Goal: Information Seeking & Learning: Check status

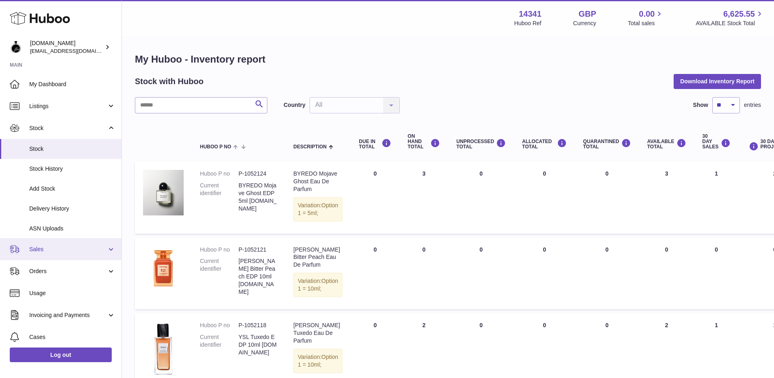
click at [64, 251] on span "Sales" at bounding box center [68, 249] width 78 height 8
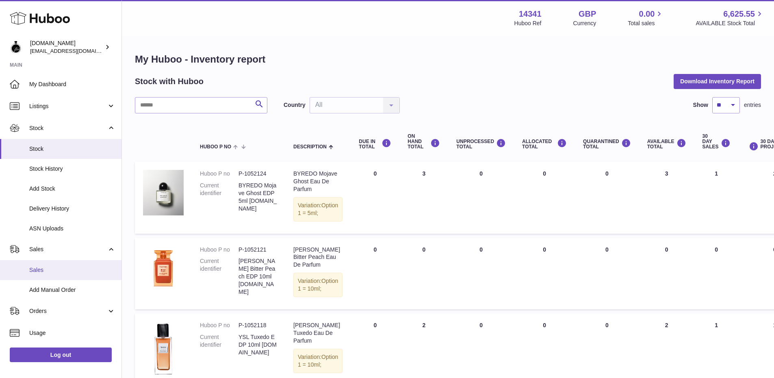
click at [46, 270] on span "Sales" at bounding box center [72, 270] width 86 height 8
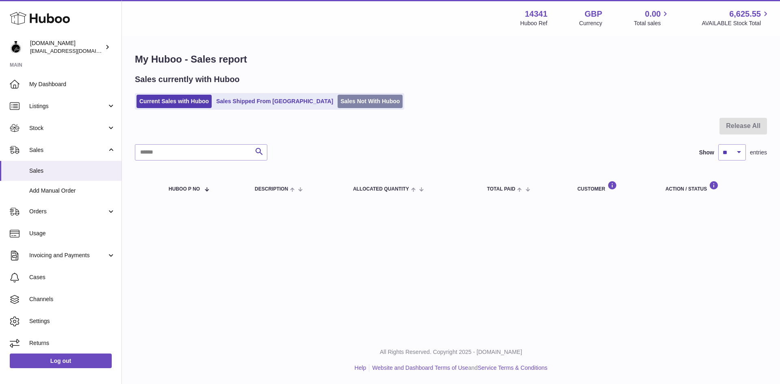
click at [338, 101] on link "Sales Not With Huboo" at bounding box center [370, 101] width 65 height 13
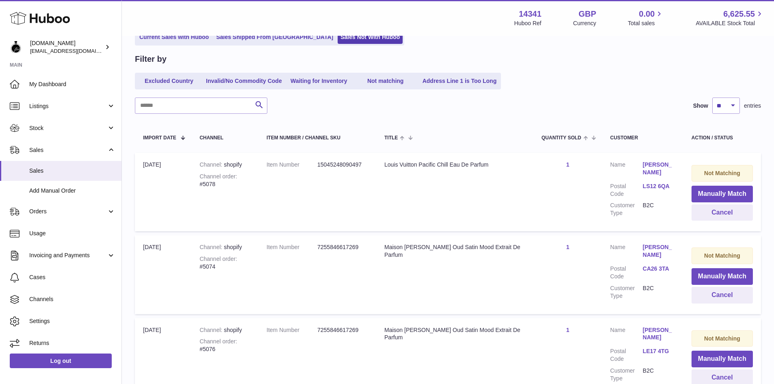
scroll to position [81, 0]
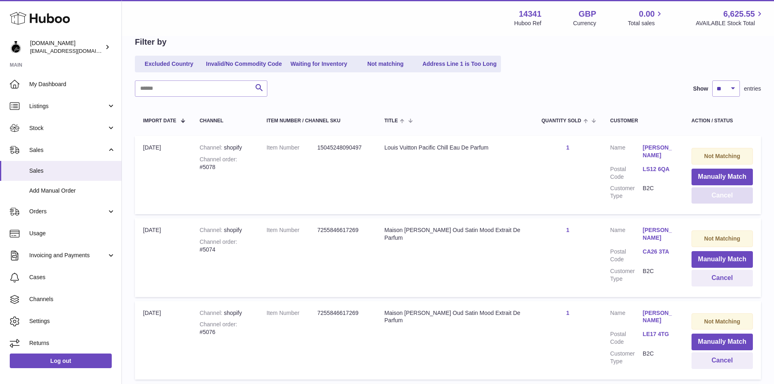
click at [726, 193] on button "Cancel" at bounding box center [721, 195] width 61 height 17
click at [721, 195] on button "Cancel" at bounding box center [721, 195] width 61 height 17
click at [719, 195] on button "Cancel" at bounding box center [721, 195] width 61 height 17
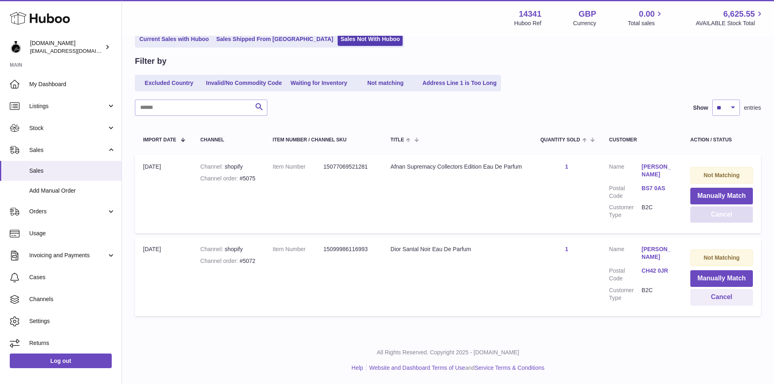
scroll to position [60, 0]
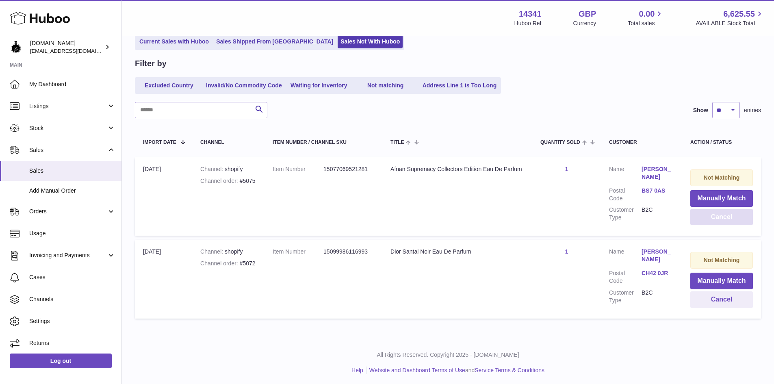
click at [716, 220] on button "Cancel" at bounding box center [721, 217] width 63 height 17
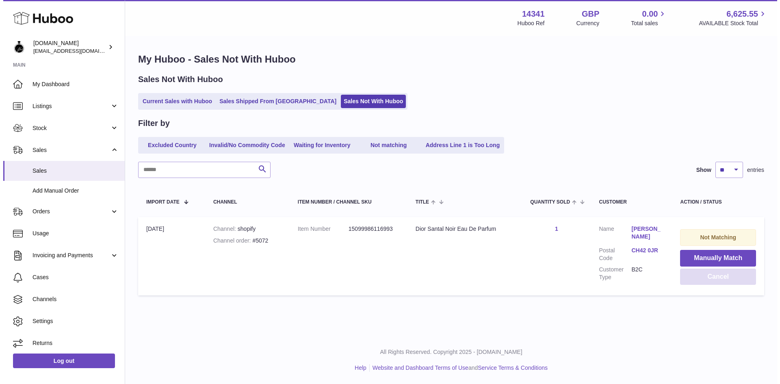
scroll to position [0, 0]
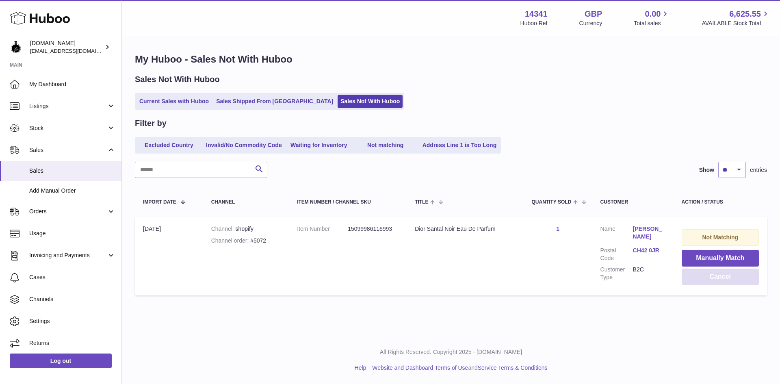
click at [726, 268] on button "Cancel" at bounding box center [720, 276] width 77 height 17
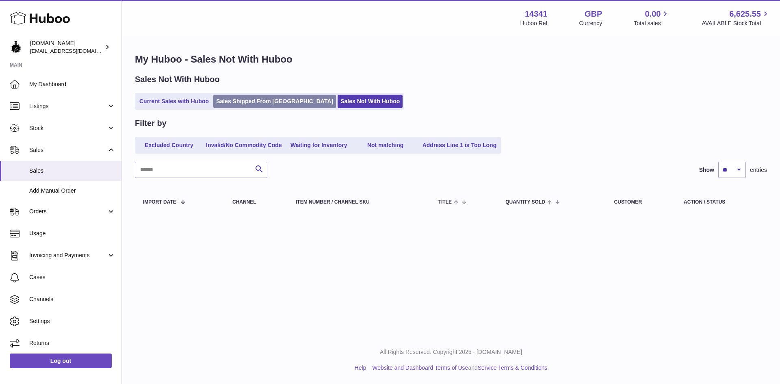
click at [255, 102] on link "Sales Shipped From [GEOGRAPHIC_DATA]" at bounding box center [274, 101] width 123 height 13
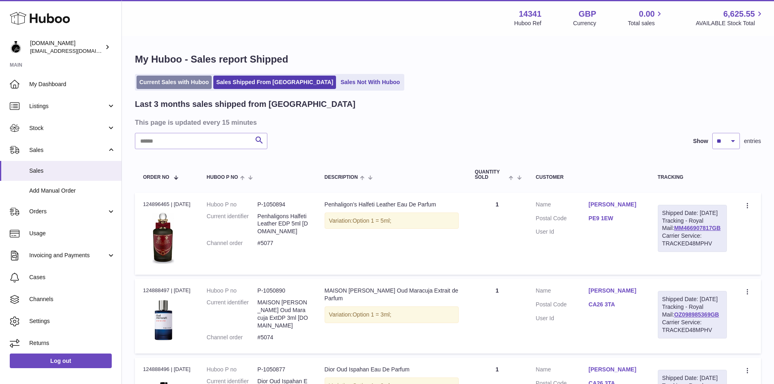
click at [165, 82] on link "Current Sales with Huboo" at bounding box center [173, 82] width 75 height 13
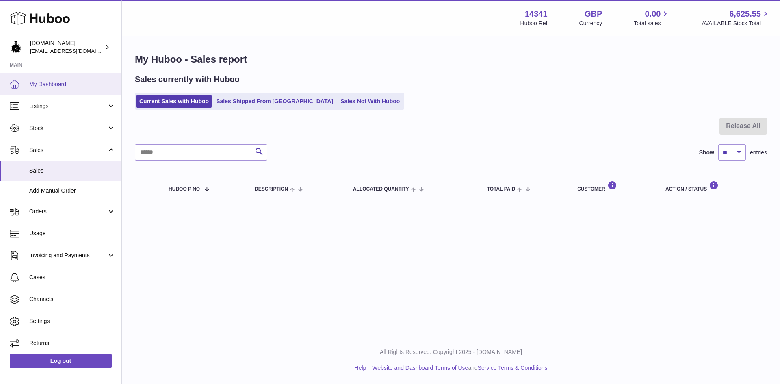
click at [56, 83] on span "My Dashboard" at bounding box center [72, 84] width 86 height 8
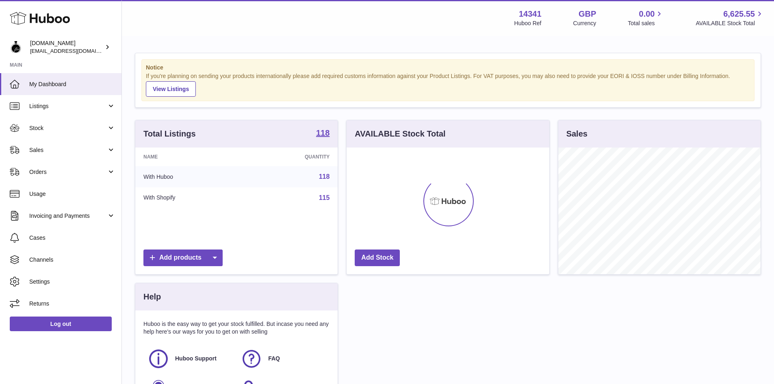
scroll to position [127, 203]
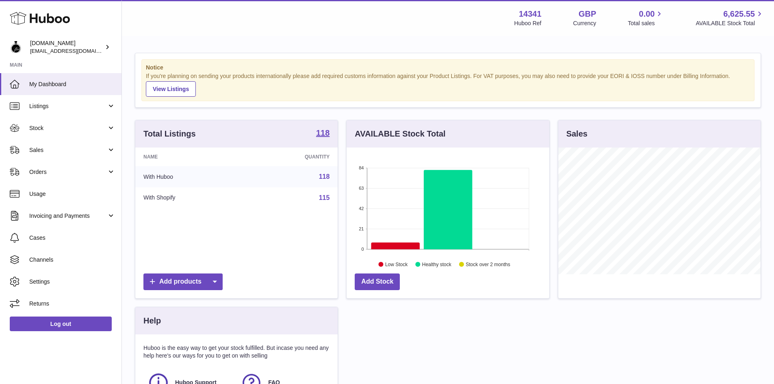
click at [613, 367] on div "Total Listings 118 Name Quantity With Huboo 118 With Shopify 115 Add products A…" at bounding box center [448, 283] width 634 height 326
click at [37, 154] on span "Sales" at bounding box center [68, 150] width 78 height 8
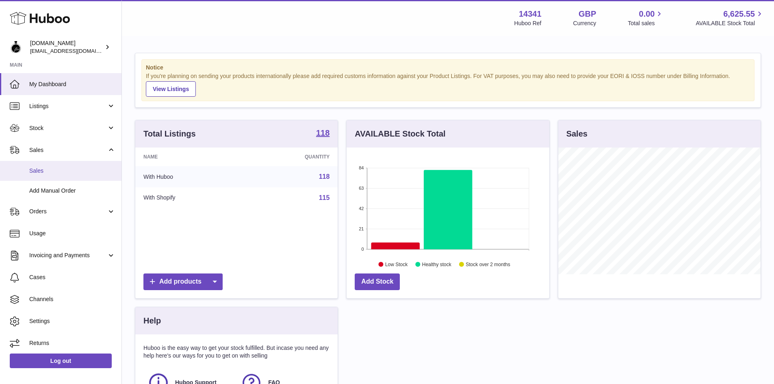
click at [58, 173] on span "Sales" at bounding box center [72, 171] width 86 height 8
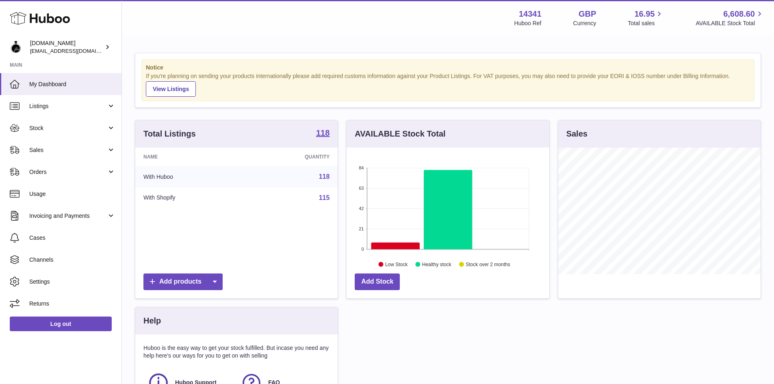
scroll to position [127, 203]
click at [78, 146] on span "Sales" at bounding box center [68, 150] width 78 height 8
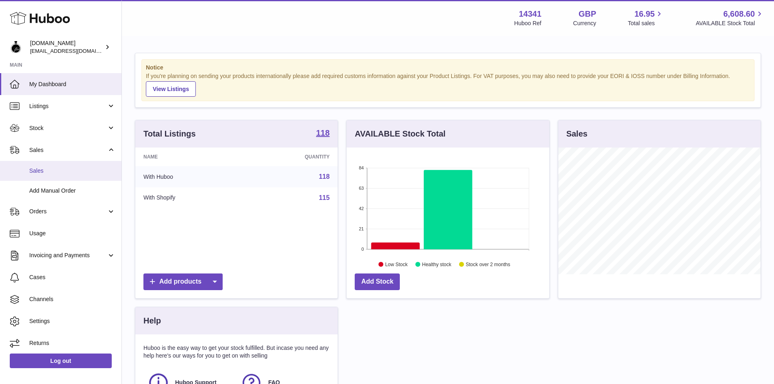
click at [53, 174] on span "Sales" at bounding box center [72, 171] width 86 height 8
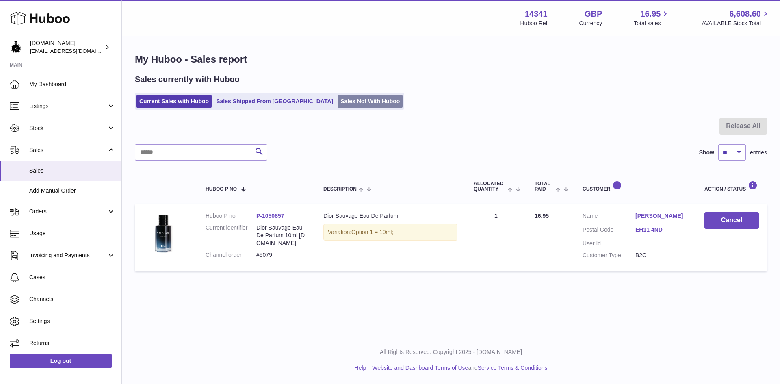
click at [338, 104] on link "Sales Not With Huboo" at bounding box center [370, 101] width 65 height 13
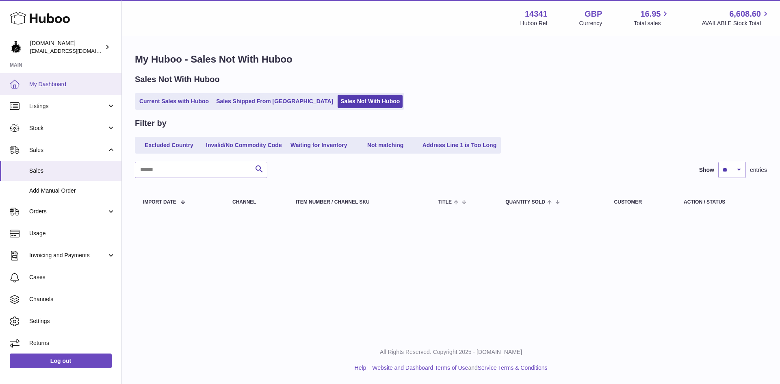
click at [33, 86] on span "My Dashboard" at bounding box center [72, 84] width 86 height 8
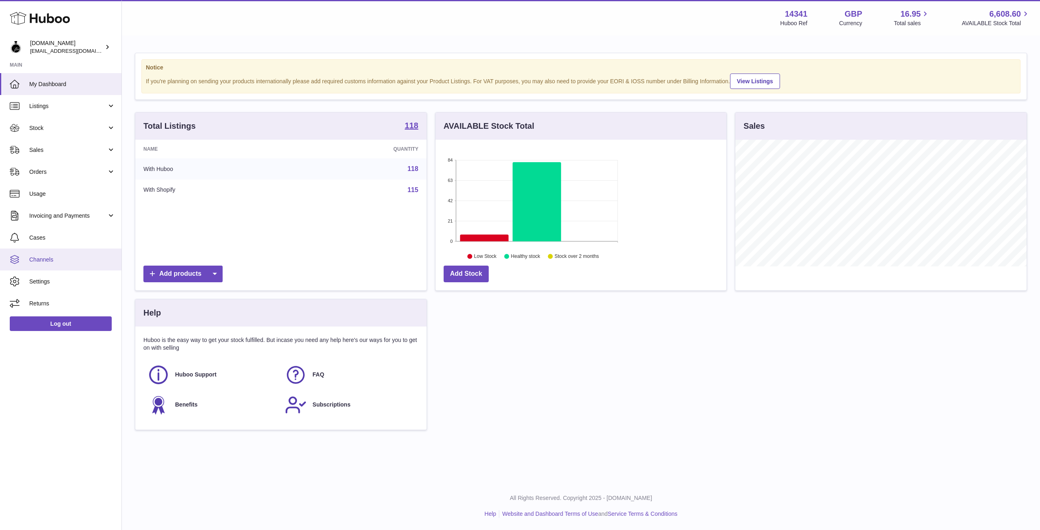
scroll to position [127, 291]
